Goal: Information Seeking & Learning: Find specific fact

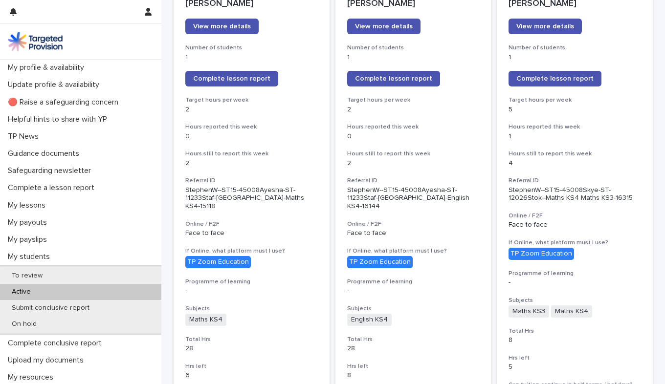
scroll to position [159, 0]
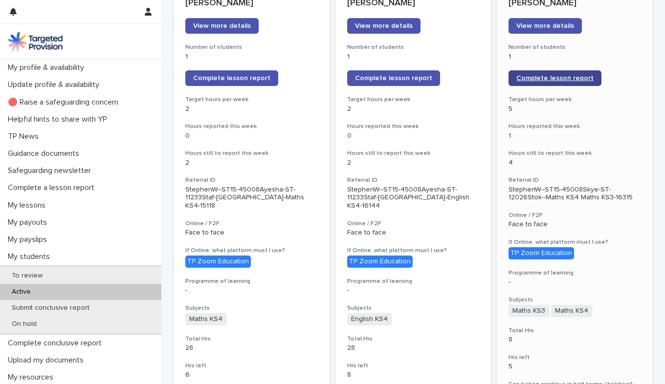
click at [546, 75] on span "Complete lesson report" at bounding box center [554, 78] width 77 height 7
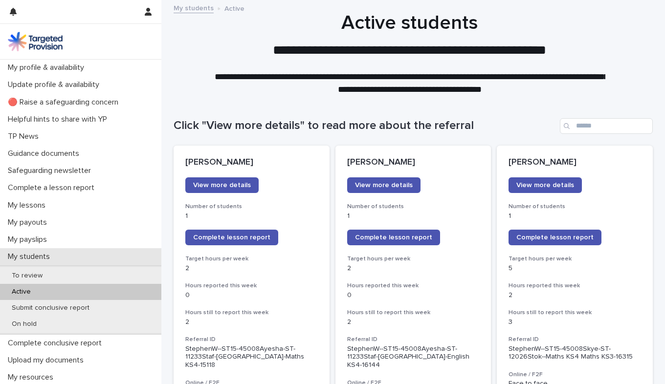
click at [74, 257] on div "My students" at bounding box center [80, 256] width 161 height 17
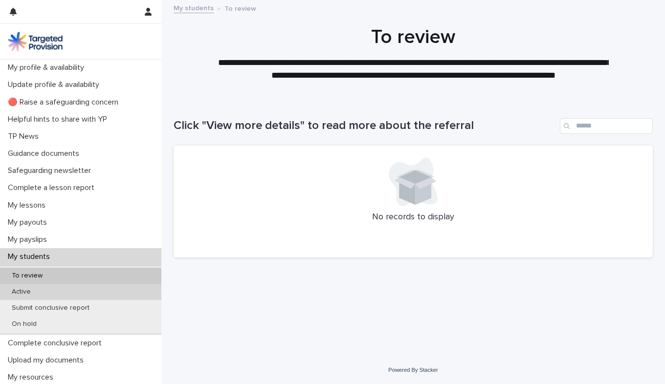
click at [66, 288] on div "Active" at bounding box center [80, 292] width 161 height 16
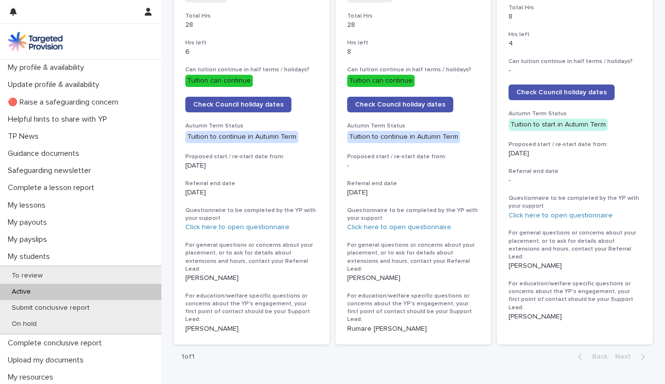
scroll to position [426, 0]
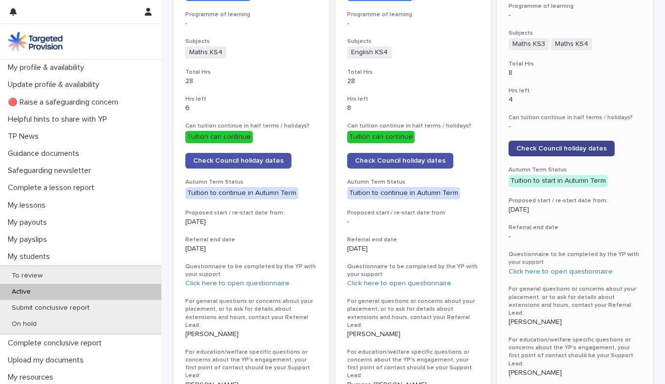
click at [557, 141] on link "Check Council holiday dates" at bounding box center [562, 149] width 106 height 16
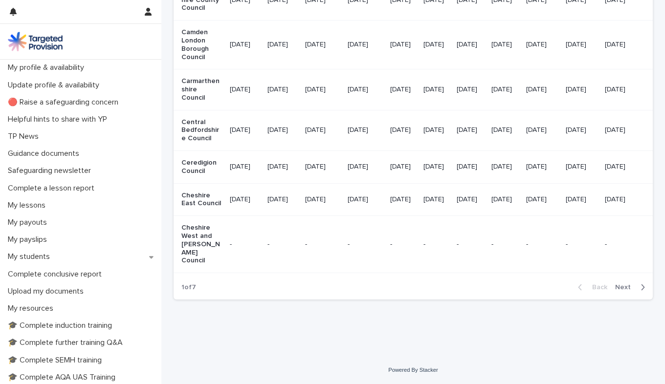
scroll to position [1228, 0]
click at [621, 292] on button "Next" at bounding box center [632, 287] width 42 height 9
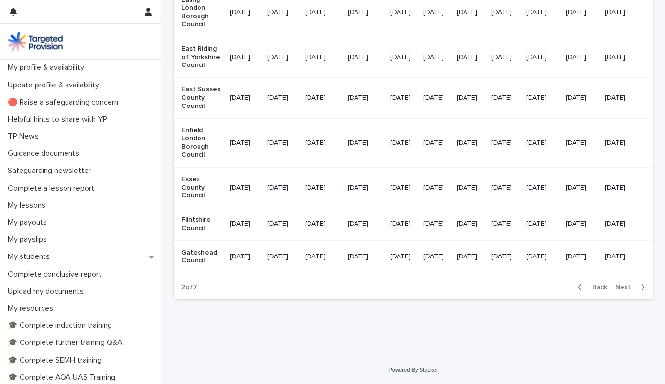
scroll to position [1198, 0]
click at [621, 285] on span "Next" at bounding box center [626, 287] width 22 height 7
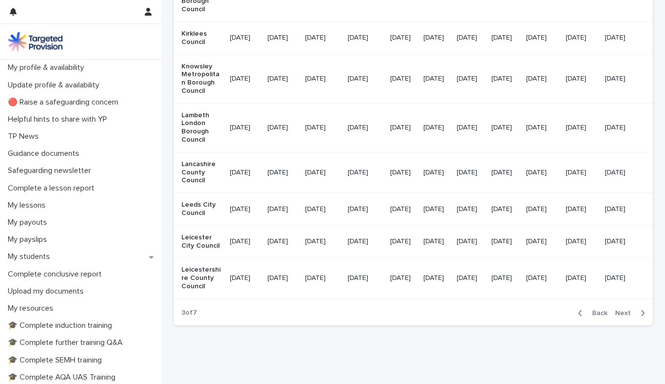
click at [601, 258] on td "05/29/2026" at bounding box center [581, 241] width 39 height 33
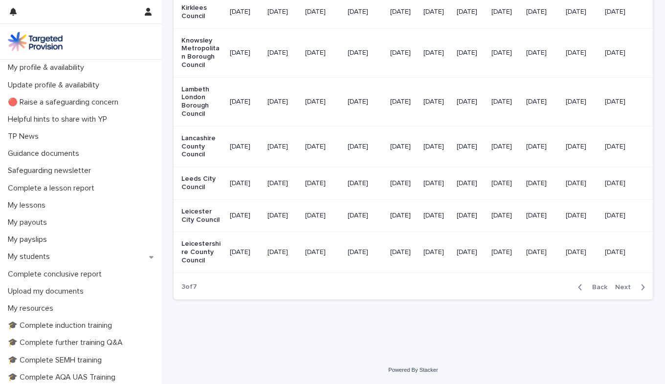
scroll to position [1282, 0]
click at [624, 291] on span "Next" at bounding box center [626, 287] width 22 height 7
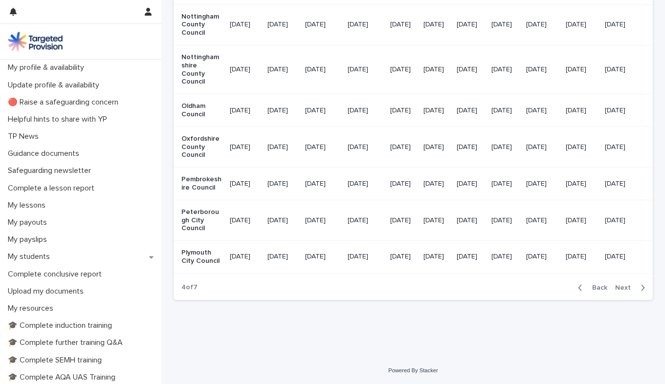
scroll to position [1174, 0]
click at [624, 293] on div "Back Next" at bounding box center [611, 288] width 83 height 24
click at [624, 281] on div "Back Next" at bounding box center [611, 288] width 83 height 24
click at [622, 289] on span "Next" at bounding box center [626, 288] width 22 height 7
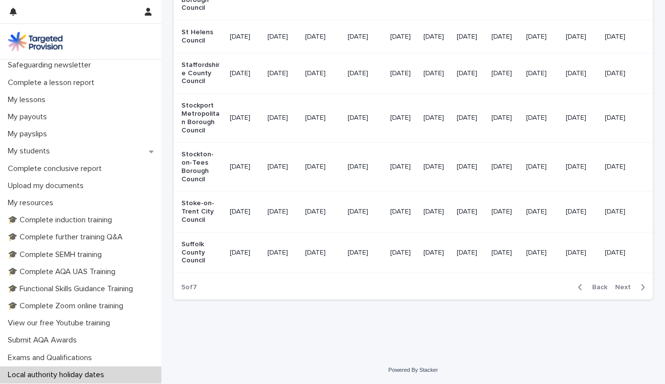
scroll to position [84, 0]
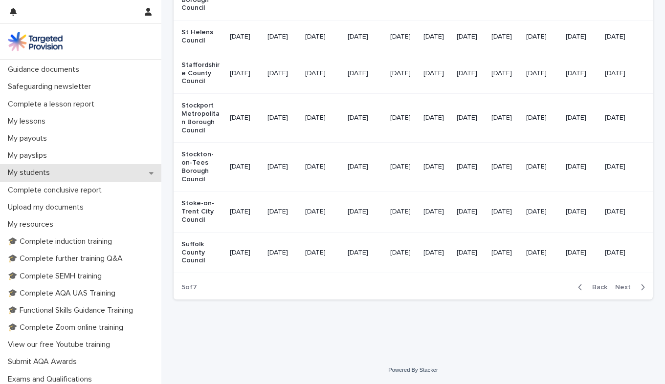
click at [45, 174] on p "My students" at bounding box center [31, 172] width 54 height 9
